Goal: Transaction & Acquisition: Subscribe to service/newsletter

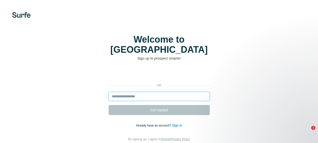
click at [144, 92] on input "email" at bounding box center [159, 96] width 101 height 9
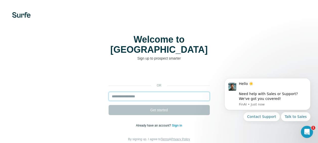
type input "**********"
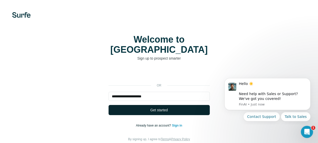
click at [150, 107] on span "Get started" at bounding box center [158, 109] width 17 height 5
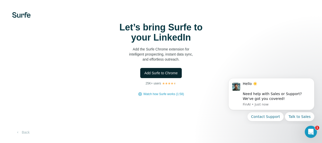
click at [156, 71] on span "Add Surfe to Chrome" at bounding box center [160, 72] width 33 height 5
click at [24, 14] on img at bounding box center [21, 15] width 18 height 6
click at [24, 16] on img at bounding box center [21, 15] width 18 height 6
click at [167, 74] on span "Add Surfe to Chrome" at bounding box center [160, 72] width 33 height 5
click at [160, 72] on span "Add Surfe to Chrome" at bounding box center [160, 72] width 33 height 5
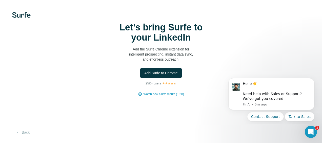
click at [159, 72] on span "Add Surfe to Chrome" at bounding box center [160, 72] width 33 height 5
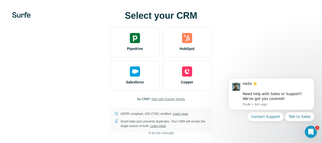
click at [163, 98] on span "Start with Google Sheets" at bounding box center [168, 99] width 34 height 5
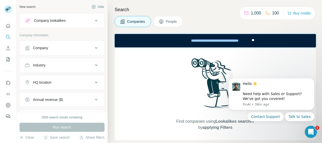
click at [95, 20] on icon at bounding box center [96, 21] width 3 height 2
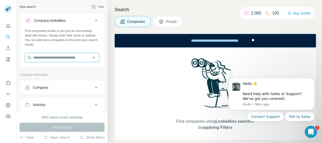
click at [70, 57] on input "text" at bounding box center [62, 57] width 74 height 9
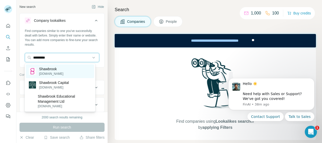
type input "*********"
click at [46, 69] on p "Shawbrook" at bounding box center [51, 68] width 24 height 5
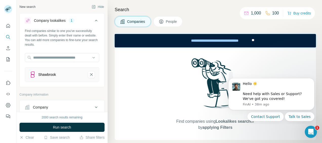
scroll to position [25, 0]
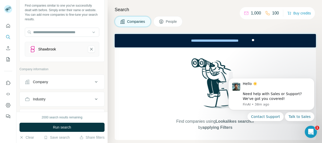
click at [54, 83] on div "Company" at bounding box center [59, 81] width 68 height 5
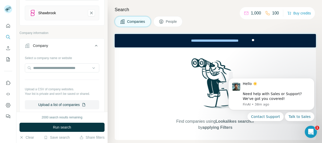
scroll to position [76, 0]
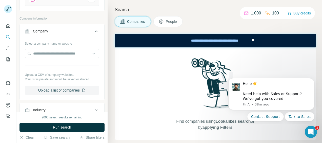
click at [93, 29] on icon at bounding box center [96, 31] width 6 height 6
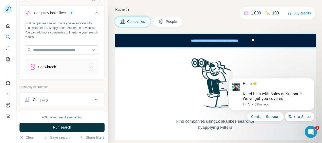
scroll to position [0, 0]
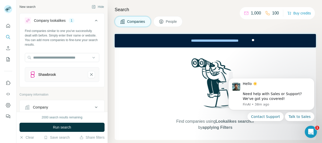
click at [171, 19] on span "People" at bounding box center [172, 21] width 12 height 5
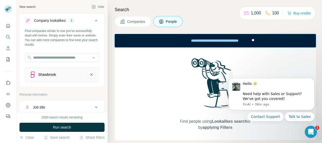
click at [128, 19] on span "Companies" at bounding box center [136, 21] width 18 height 5
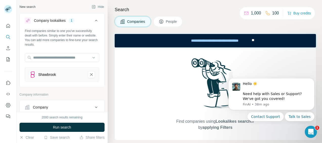
click at [167, 22] on span "People" at bounding box center [172, 21] width 12 height 5
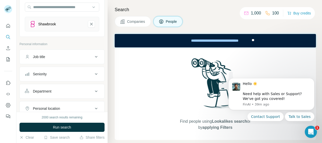
scroll to position [51, 0]
click at [93, 55] on icon at bounding box center [96, 56] width 6 height 6
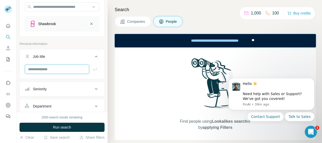
click at [56, 67] on input "text" at bounding box center [57, 69] width 64 height 9
type input "*"
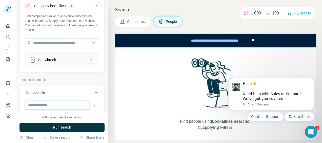
scroll to position [0, 0]
